Goal: Navigation & Orientation: Find specific page/section

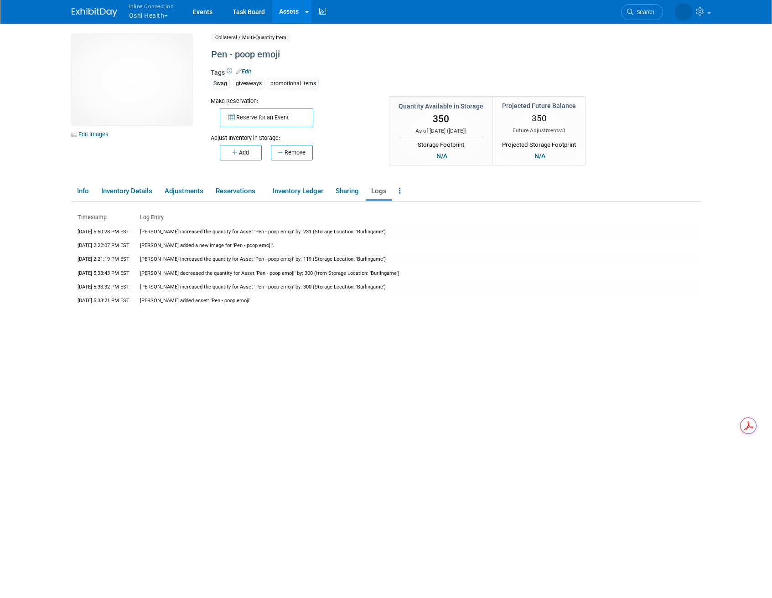
click at [287, 12] on link "Assets" at bounding box center [288, 11] width 33 height 23
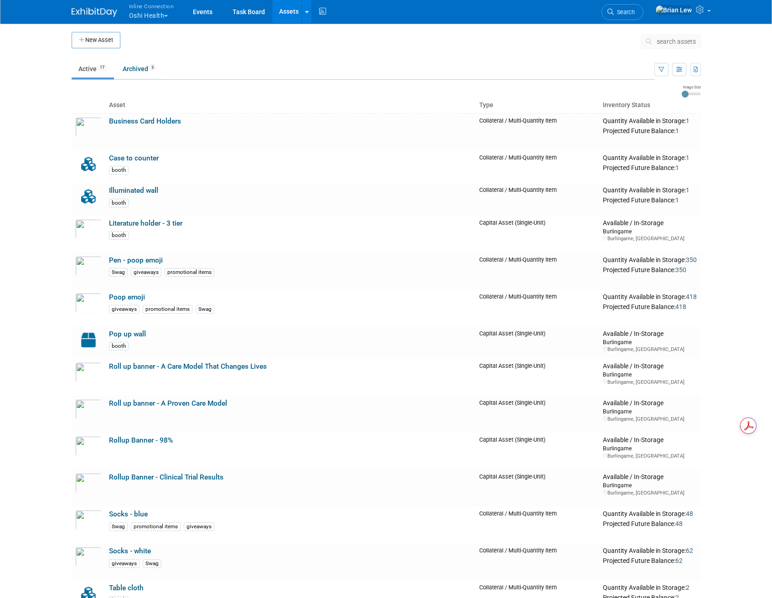
click at [165, 13] on button "Inline Connection Oshi Health" at bounding box center [156, 12] width 57 height 24
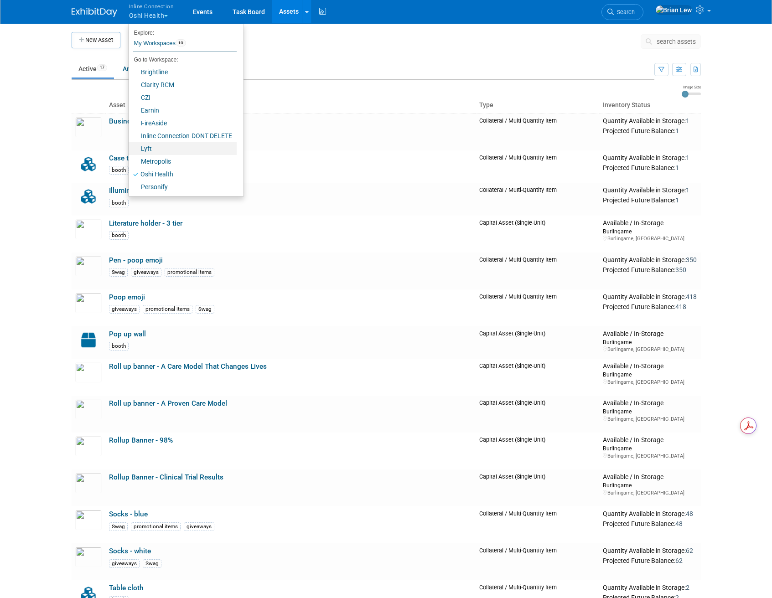
click at [160, 148] on link "Lyft" at bounding box center [183, 148] width 108 height 13
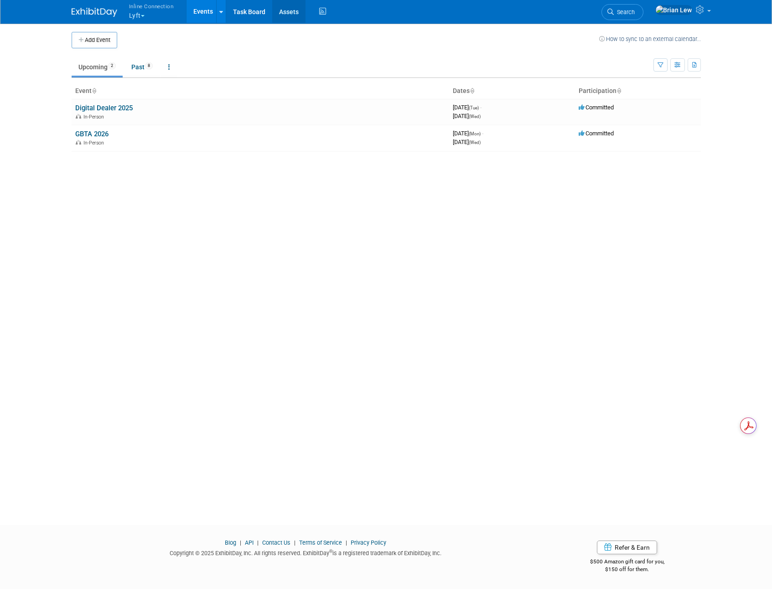
click at [284, 12] on link "Assets" at bounding box center [288, 11] width 33 height 23
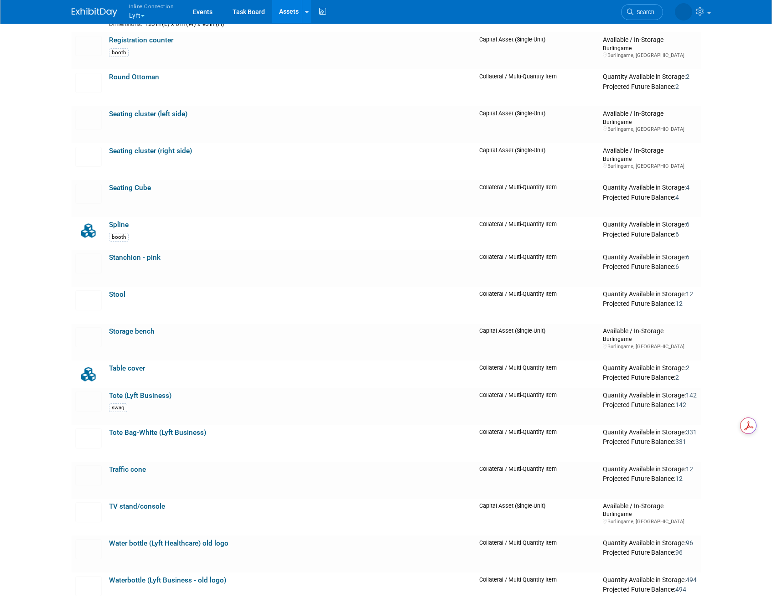
scroll to position [1155, 0]
